Goal: Use online tool/utility: Utilize a website feature to perform a specific function

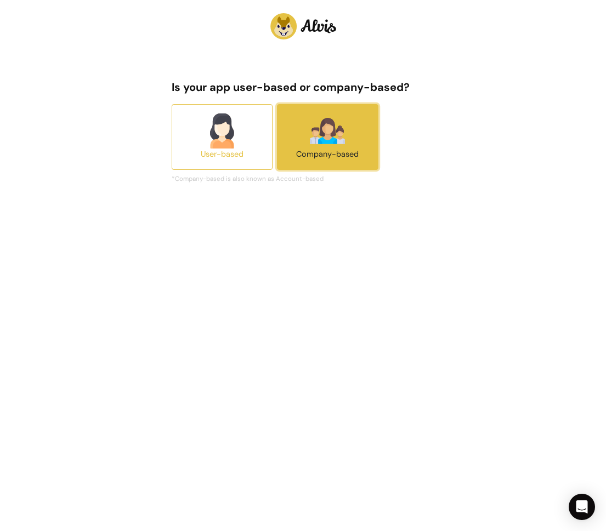
click at [295, 147] on button "Company-based" at bounding box center [327, 137] width 101 height 66
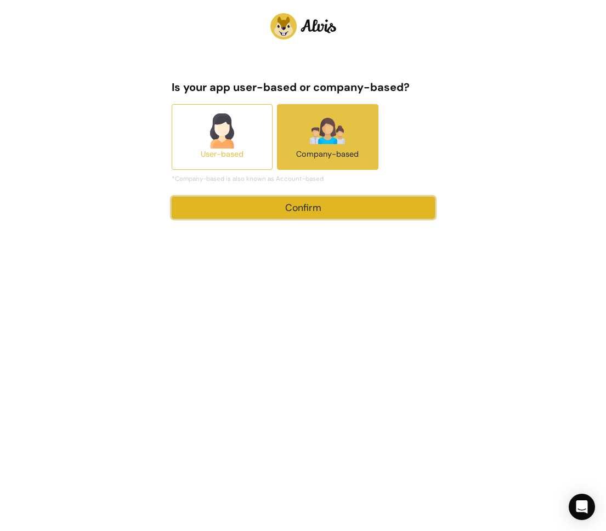
click at [326, 209] on button "Confirm" at bounding box center [303, 208] width 263 height 22
